Goal: Task Accomplishment & Management: Manage account settings

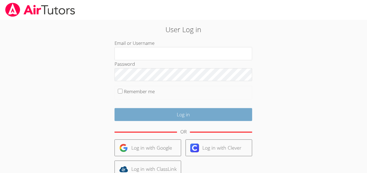
type input "[EMAIL_ADDRESS][DOMAIN_NAME]"
click at [178, 111] on input "Log in" at bounding box center [184, 114] width 138 height 13
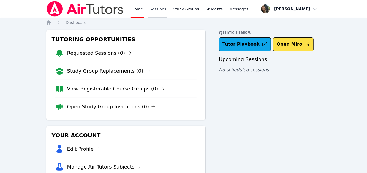
click at [162, 12] on link "Sessions" at bounding box center [158, 9] width 19 height 18
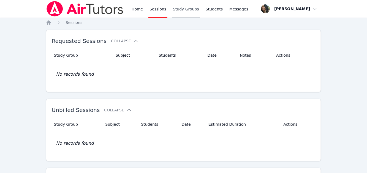
click at [192, 12] on link "Study Groups" at bounding box center [186, 9] width 28 height 18
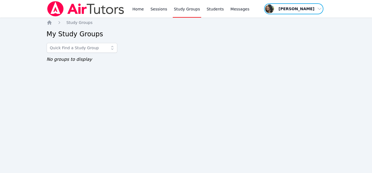
click at [310, 10] on span "button" at bounding box center [293, 9] width 60 height 12
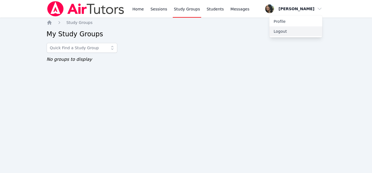
click at [306, 34] on button "Logout" at bounding box center [295, 31] width 53 height 10
